Goal: Navigation & Orientation: Find specific page/section

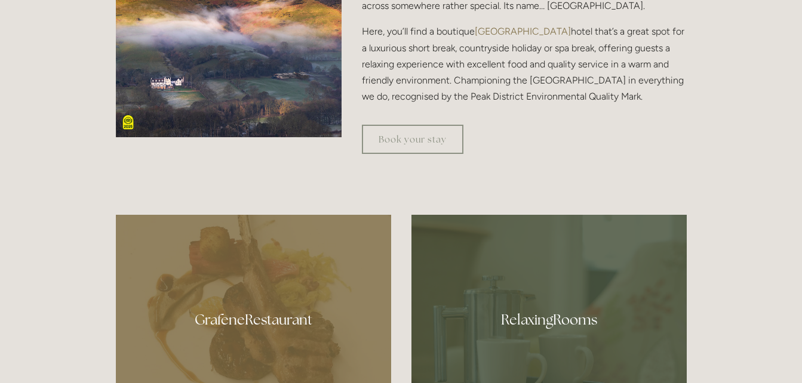
scroll to position [645, 0]
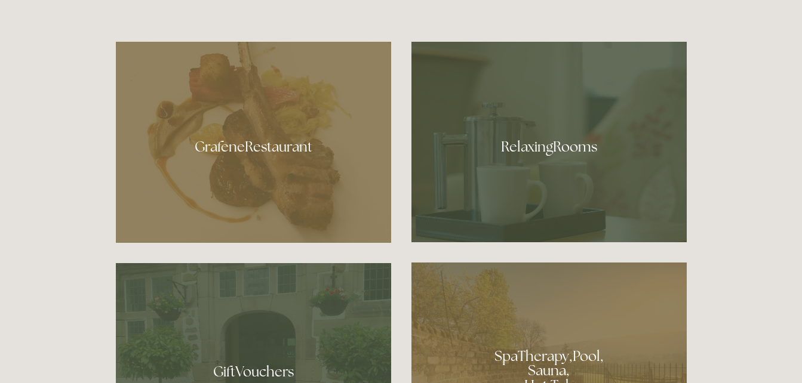
click at [609, 100] on div at bounding box center [548, 142] width 275 height 201
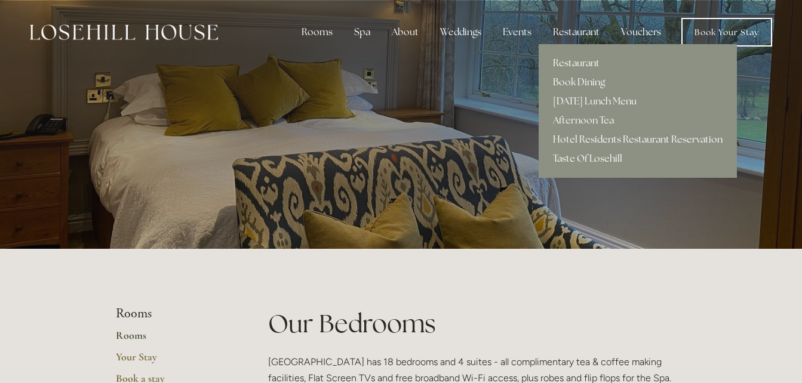
click at [572, 35] on div "Restaurant" at bounding box center [576, 32] width 66 height 24
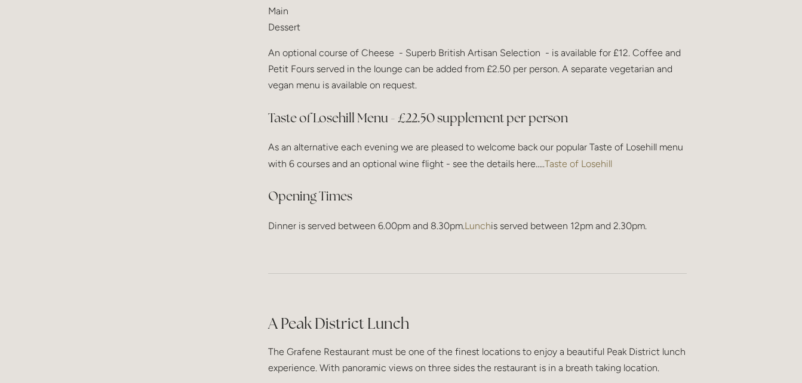
scroll to position [1728, 0]
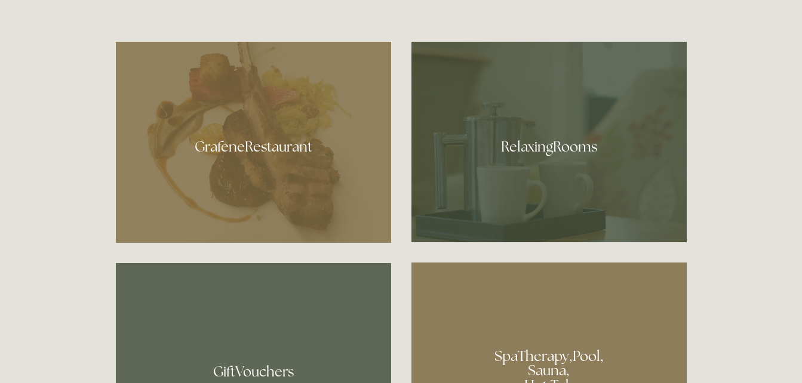
scroll to position [645, 0]
